Goal: Information Seeking & Learning: Learn about a topic

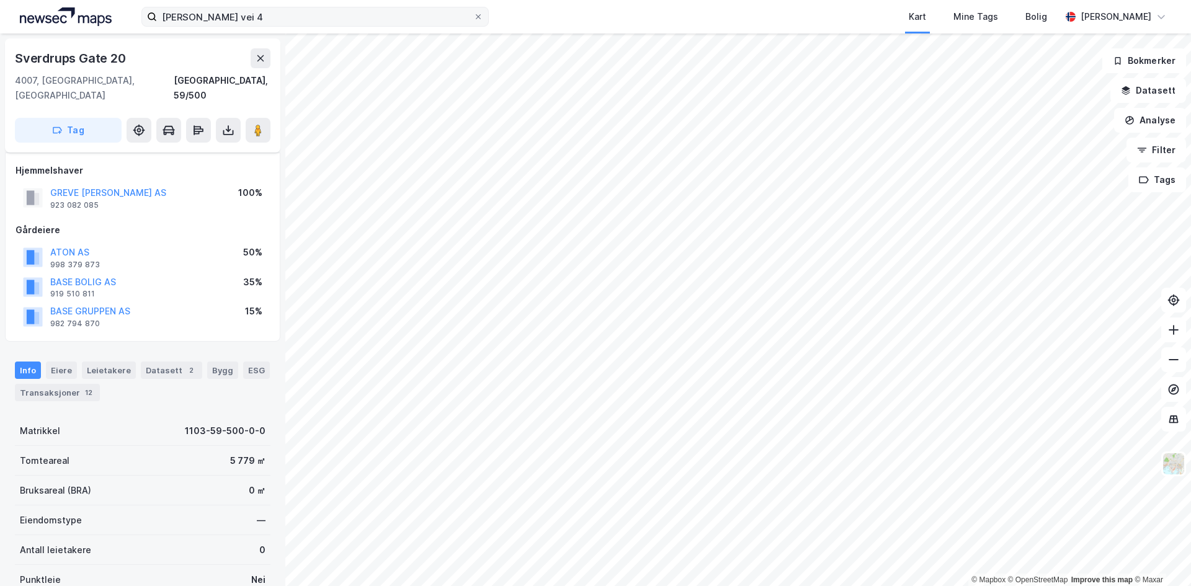
scroll to position [7, 0]
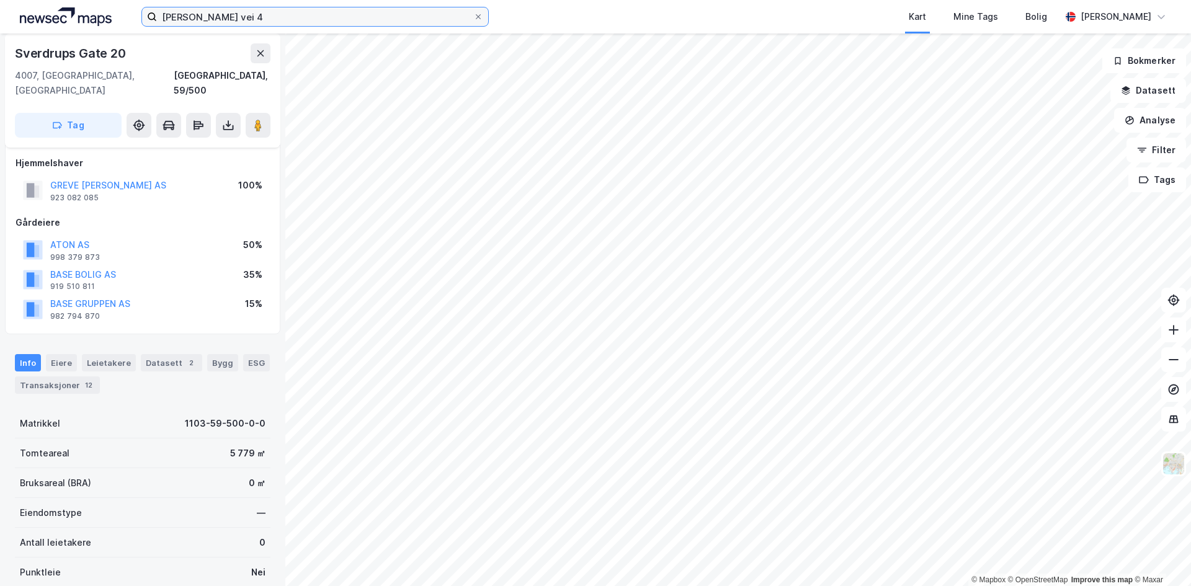
click at [288, 20] on input "[PERSON_NAME] vei 4" at bounding box center [315, 16] width 316 height 19
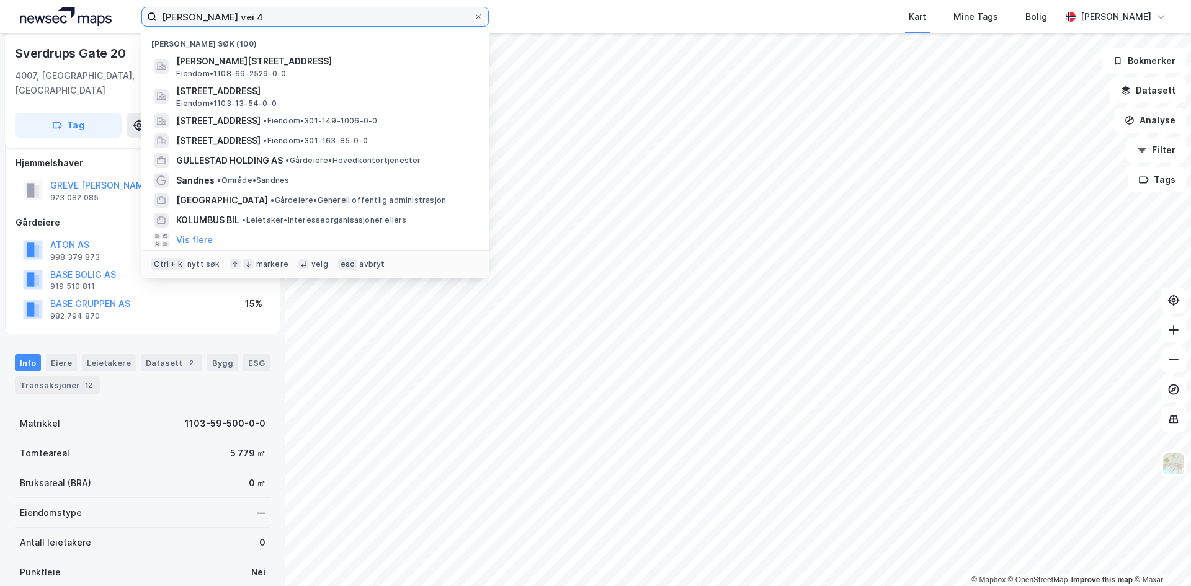
click at [288, 20] on input "[PERSON_NAME] vei 4" at bounding box center [315, 16] width 316 height 19
paste input "Koppholen 20"
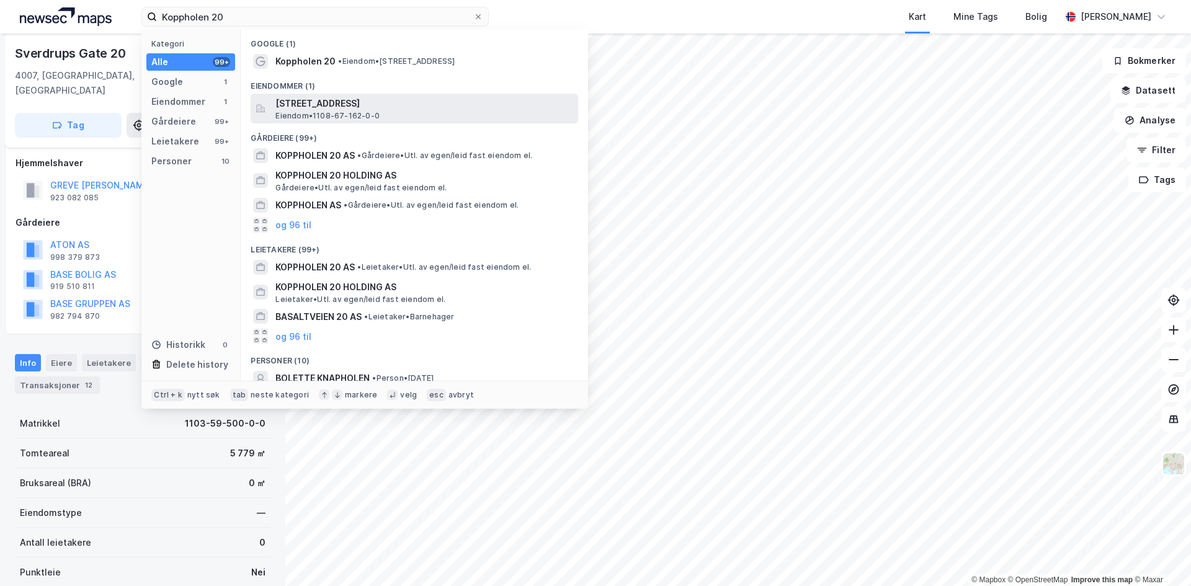
click at [347, 107] on span "[STREET_ADDRESS]" at bounding box center [424, 103] width 298 height 15
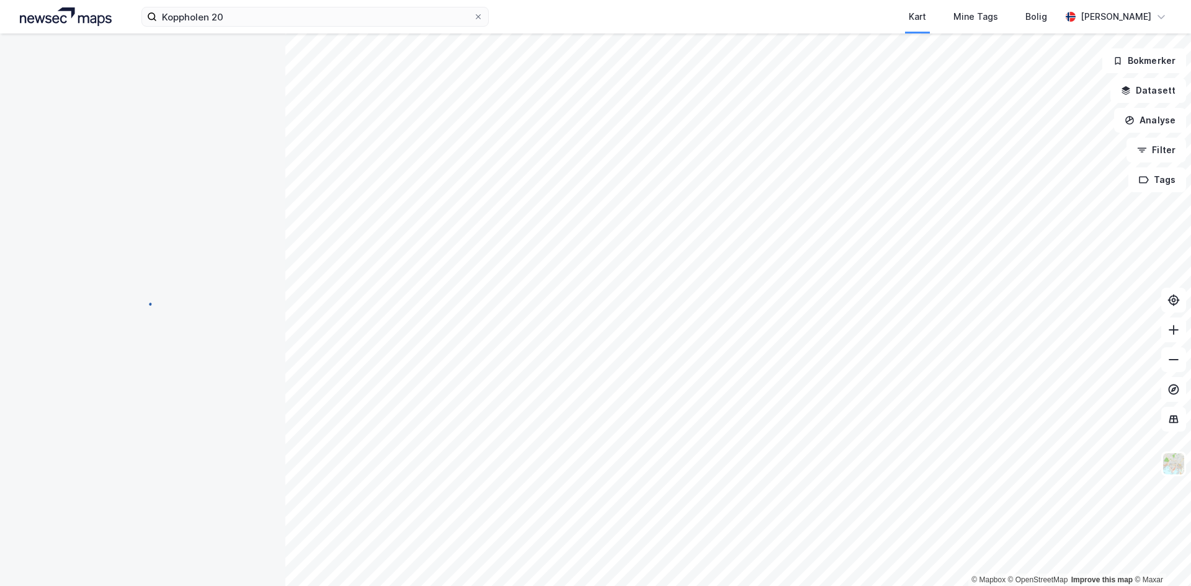
scroll to position [7, 0]
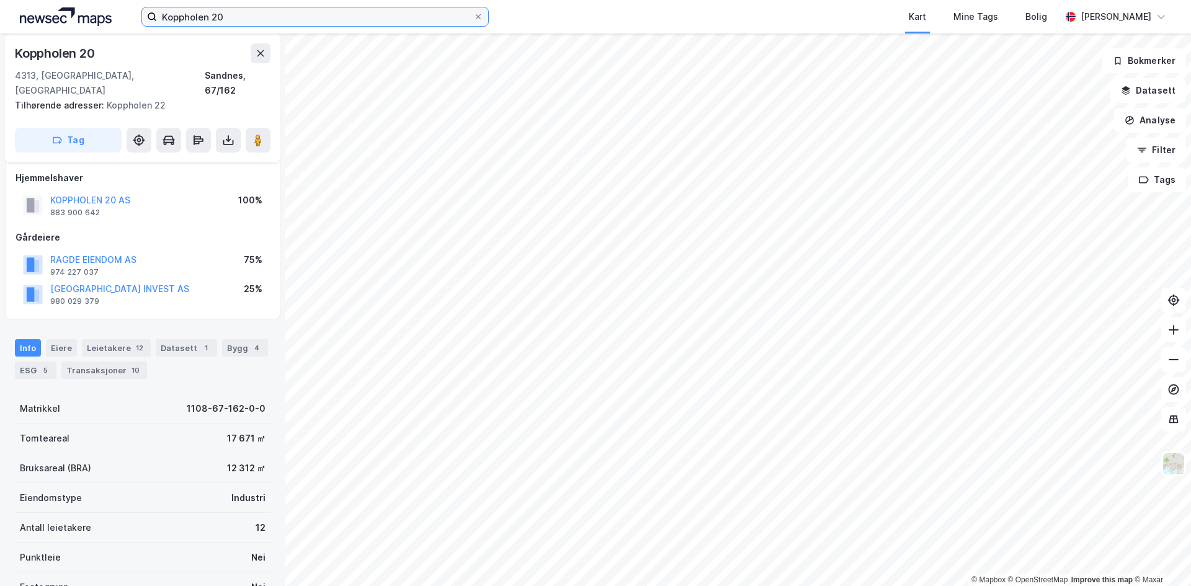
click at [383, 15] on input "Koppholen 20" at bounding box center [315, 16] width 316 height 19
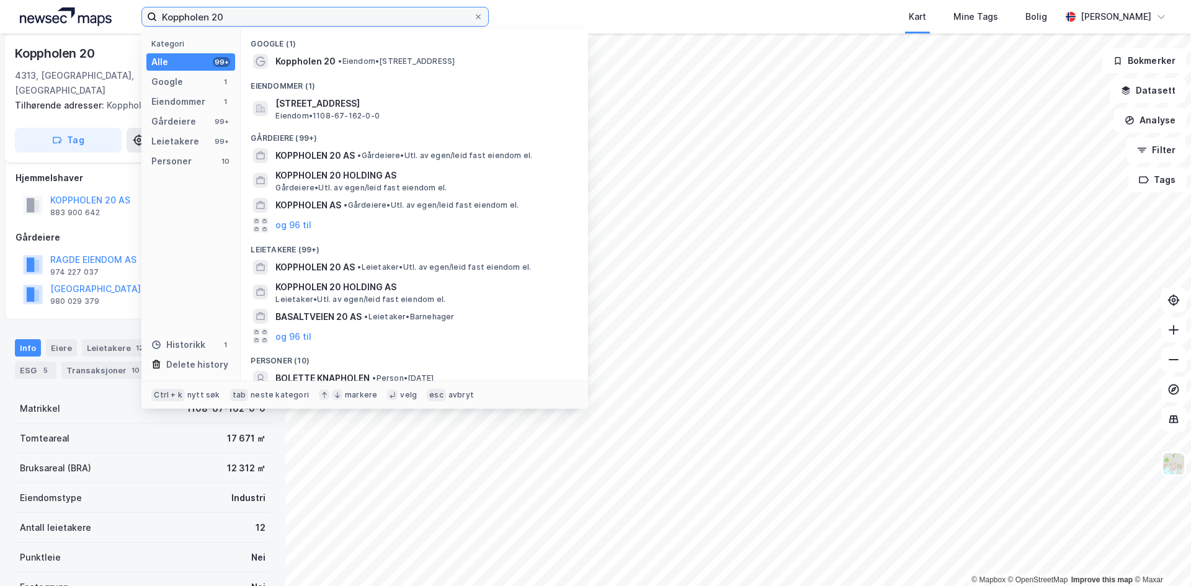
click at [383, 15] on input "Koppholen 20" at bounding box center [315, 16] width 316 height 19
paste input "Lagerveien 16"
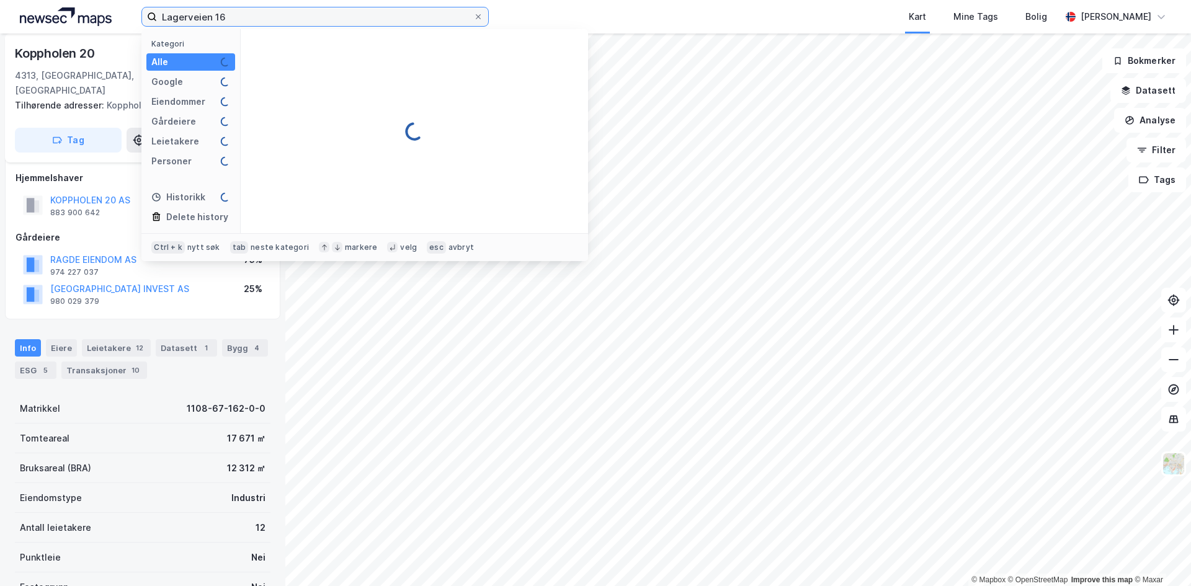
type input "Lagerveien 16"
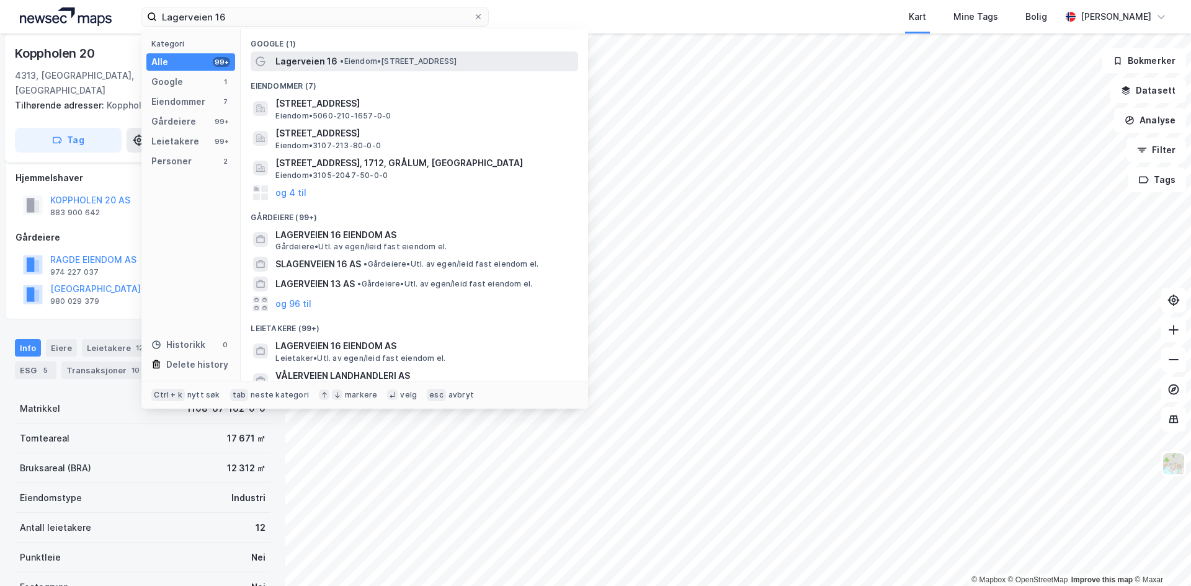
click at [327, 61] on span "Lagerveien 16" at bounding box center [306, 61] width 62 height 15
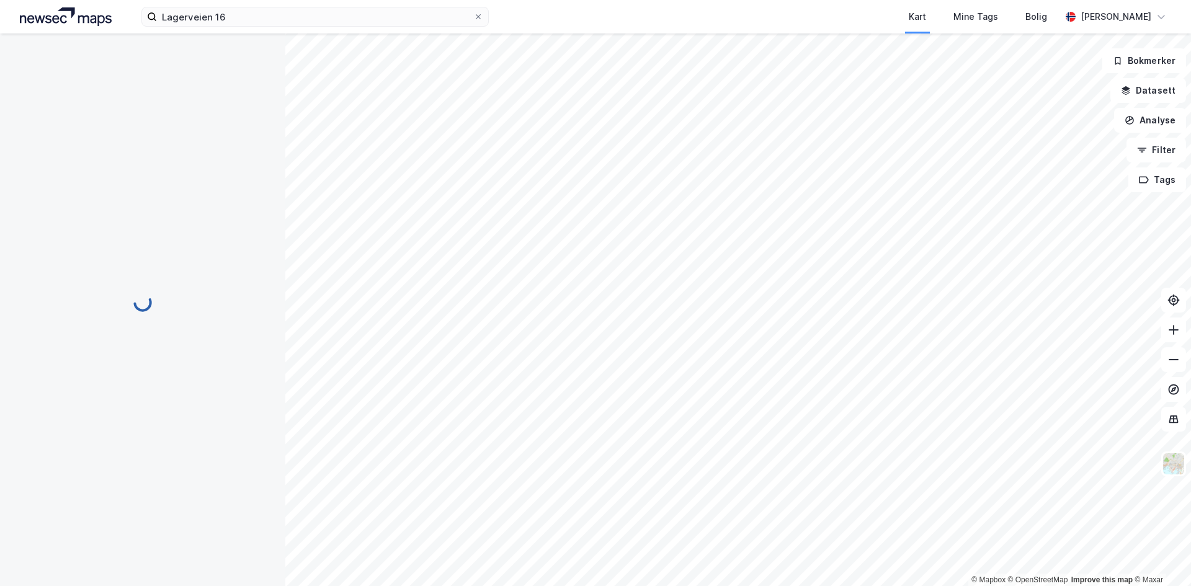
scroll to position [7, 0]
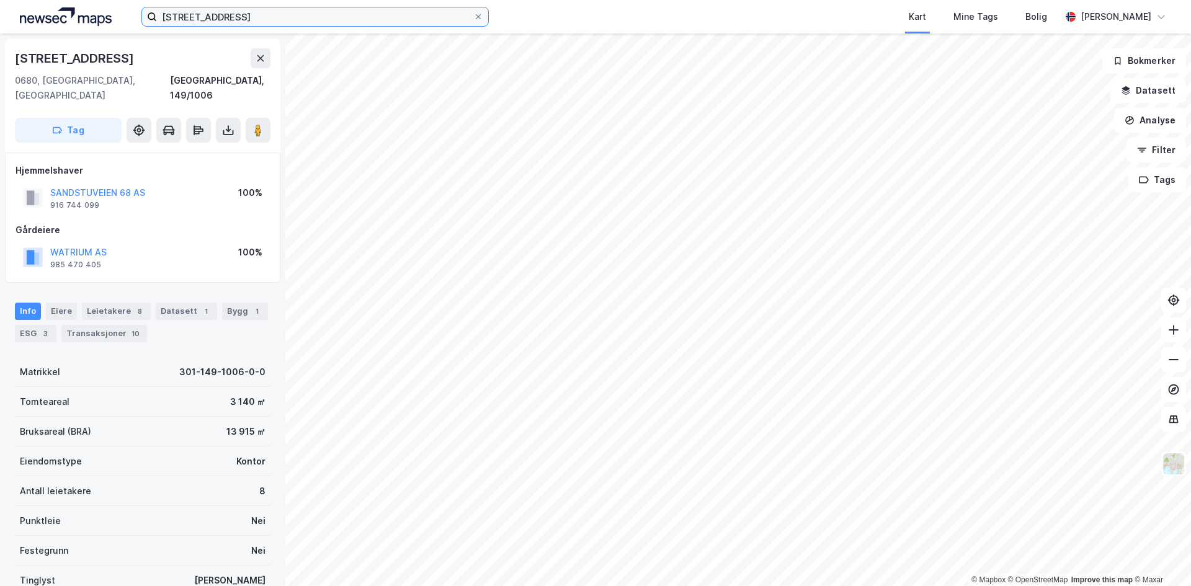
click at [303, 24] on input "Sandstuveien 68" at bounding box center [315, 16] width 316 height 19
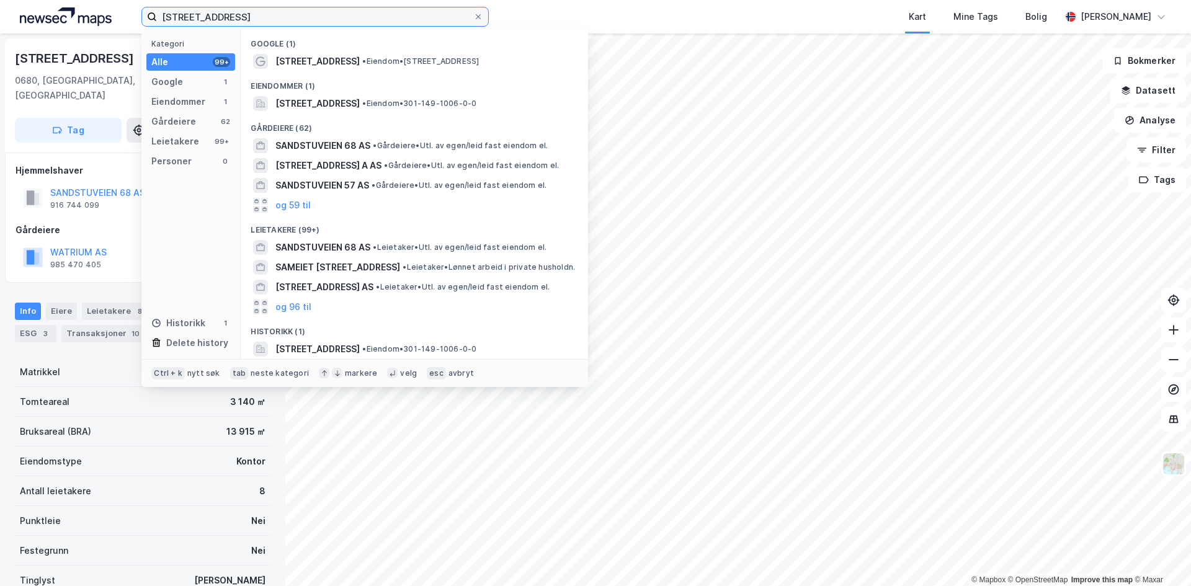
click at [303, 24] on input "Sandstuveien 68" at bounding box center [315, 16] width 316 height 19
paste input "Myrdalsvegen 2"
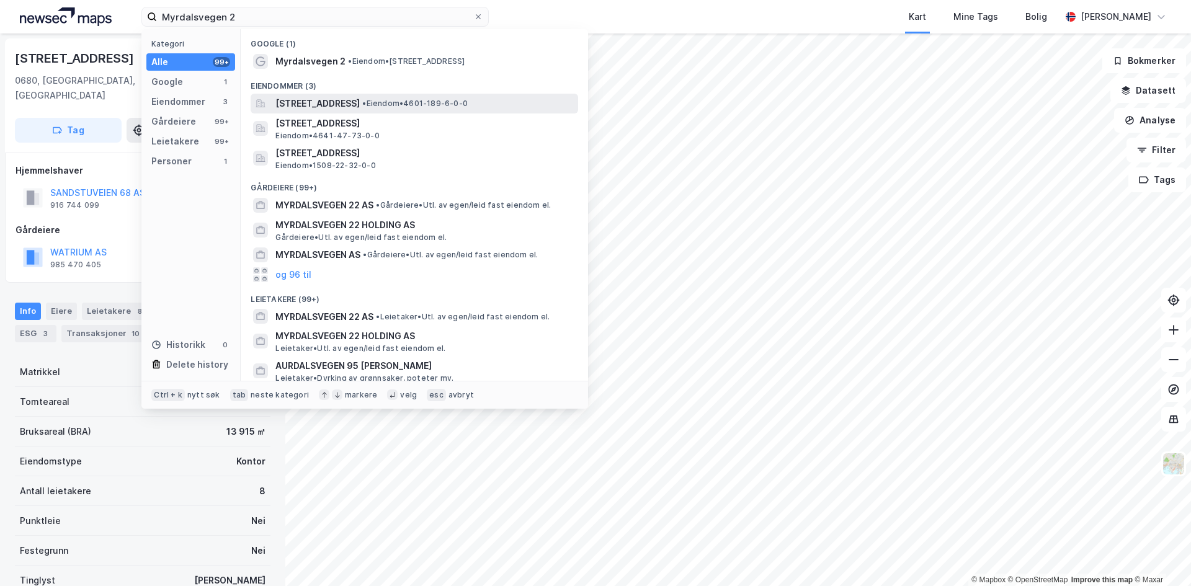
click at [322, 97] on span "Myrdalsvegen 2, 5130, NYBORG, BERGEN" at bounding box center [317, 103] width 84 height 15
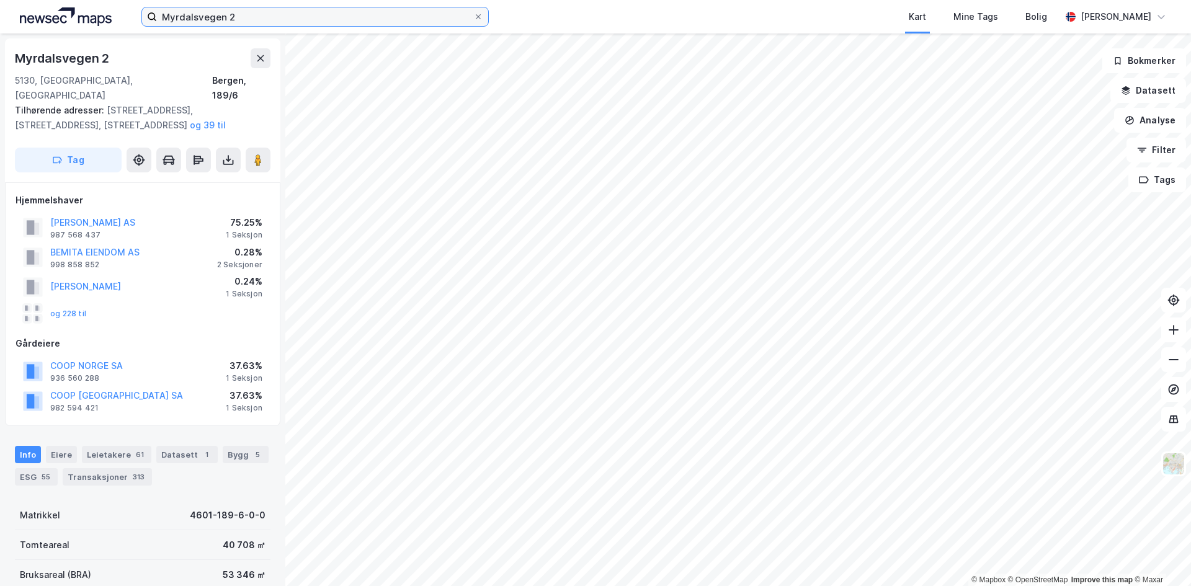
click at [317, 12] on input "Myrdalsvegen 2" at bounding box center [315, 16] width 316 height 19
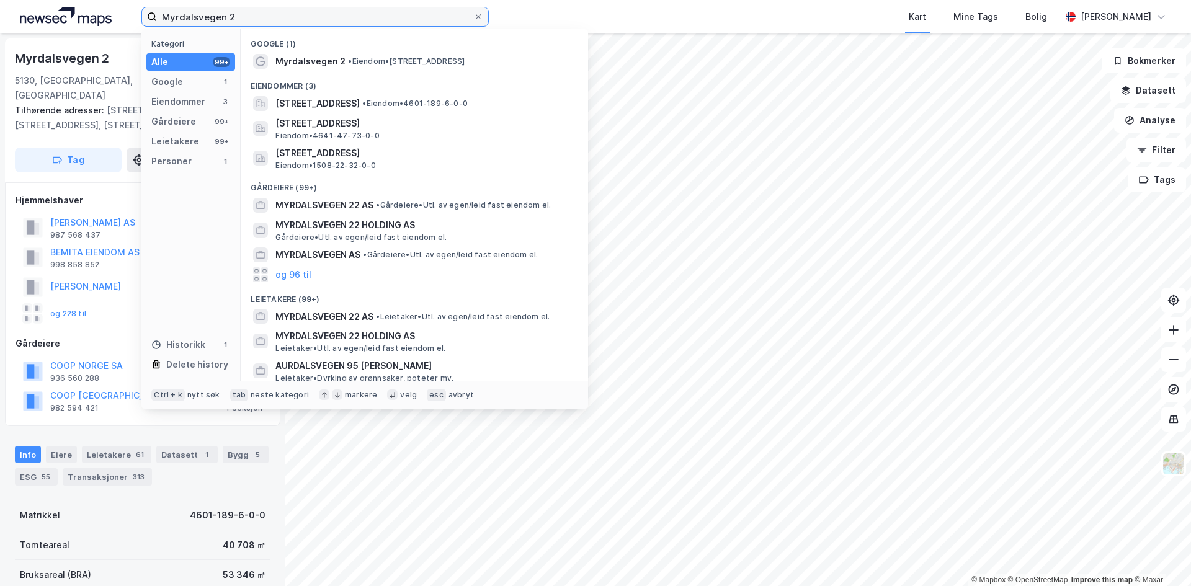
click at [317, 12] on input "Myrdalsvegen 2" at bounding box center [315, 16] width 316 height 19
paste input "Espehaugen 49"
type input "Espehaugen 49"
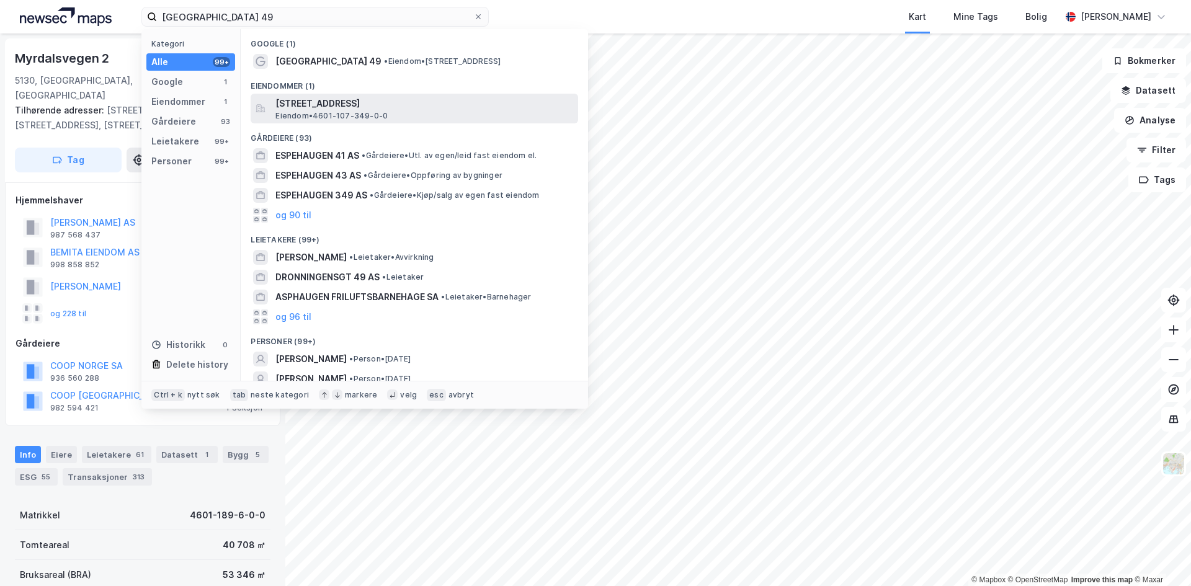
click at [350, 110] on span "Espehaugen 49, 5258, BLOMSTERDALEN, BERGEN" at bounding box center [424, 103] width 298 height 15
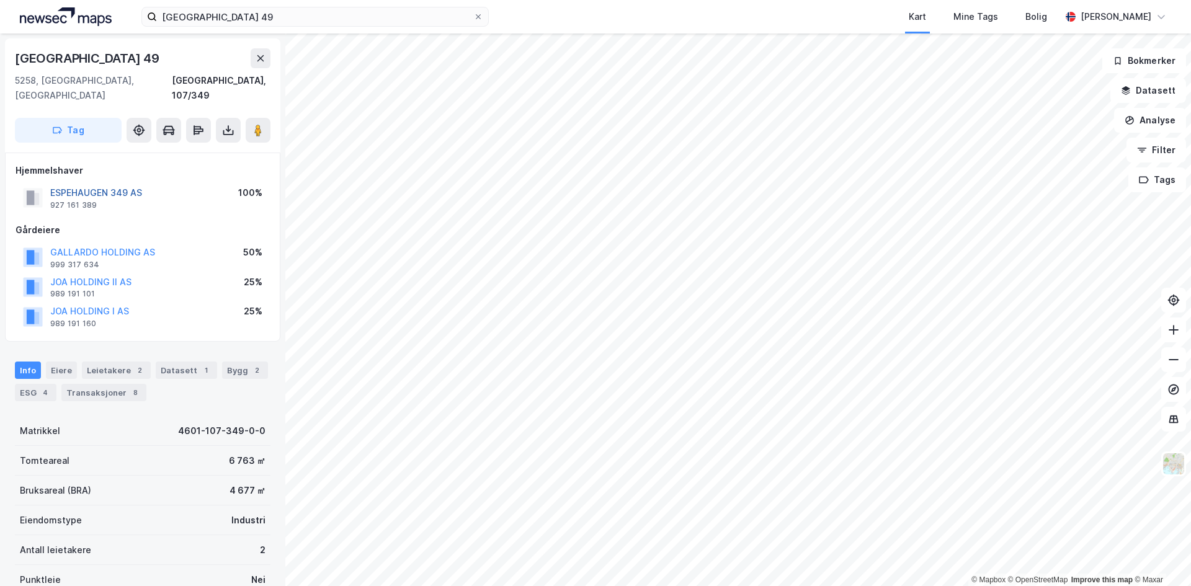
click at [0, 0] on button "ESPEHAUGEN 349 AS" at bounding box center [0, 0] width 0 height 0
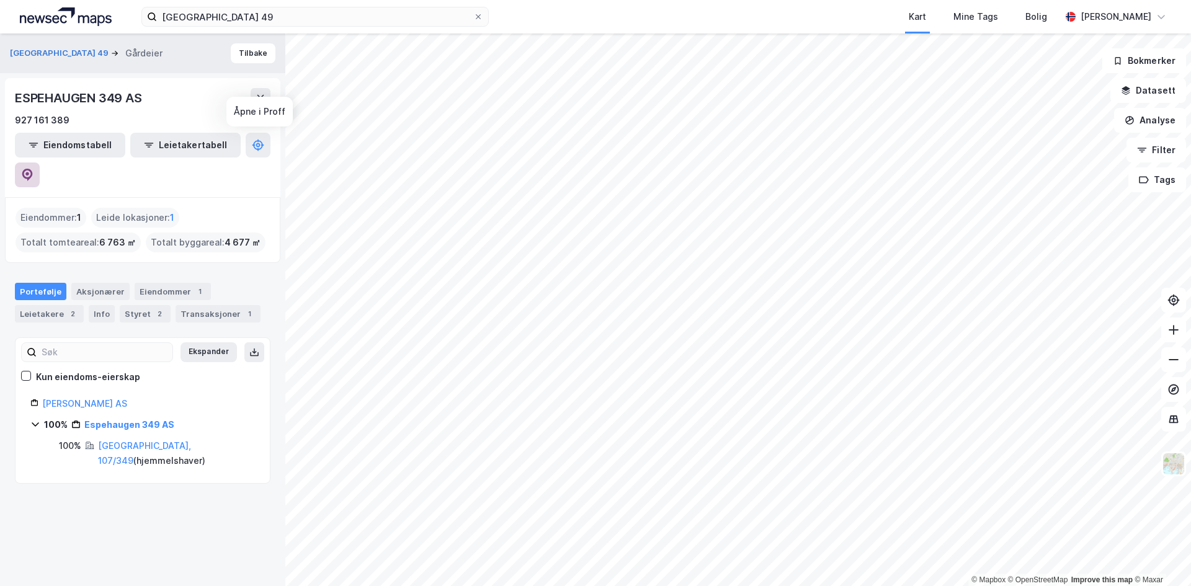
click at [33, 169] on icon at bounding box center [27, 175] width 11 height 12
click at [34, 54] on button "Espehaugen 49" at bounding box center [60, 53] width 101 height 12
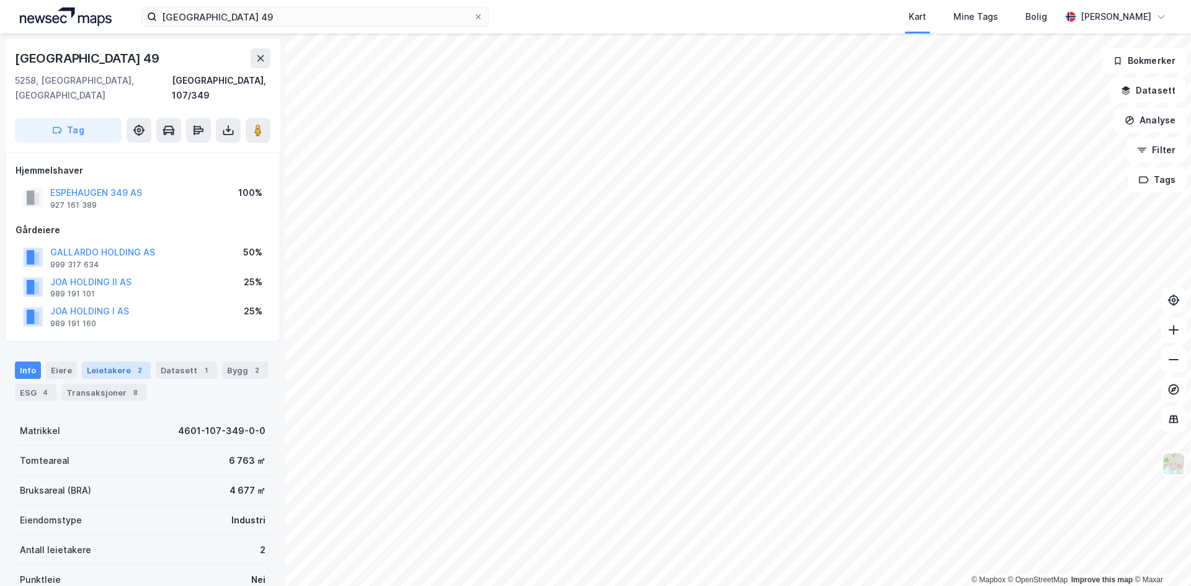
click at [109, 362] on div "Leietakere 2" at bounding box center [116, 370] width 69 height 17
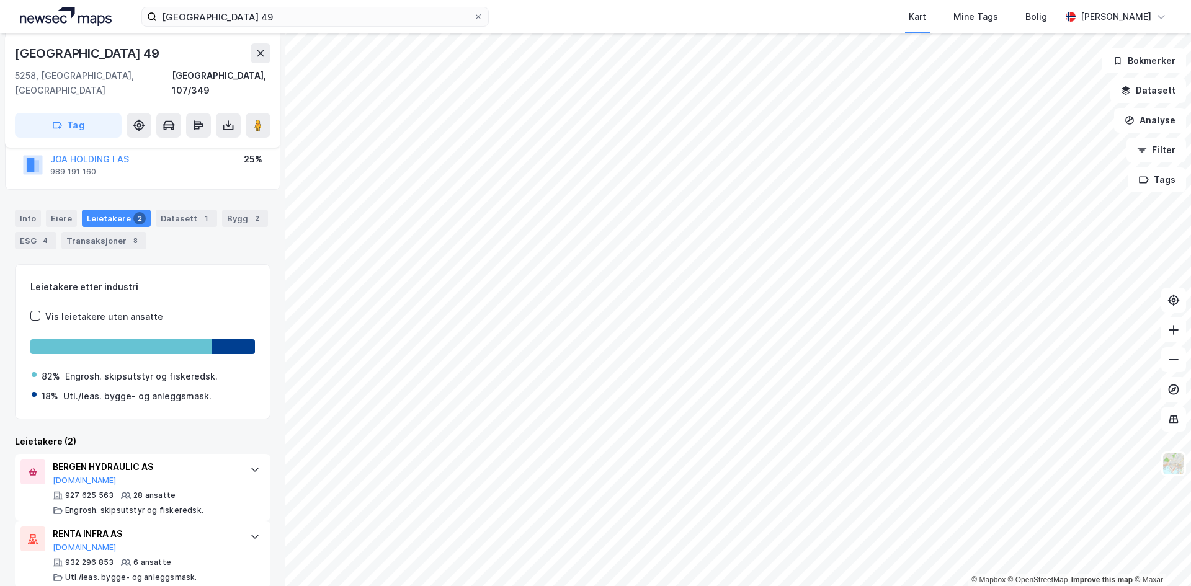
scroll to position [154, 0]
